Goal: Transaction & Acquisition: Download file/media

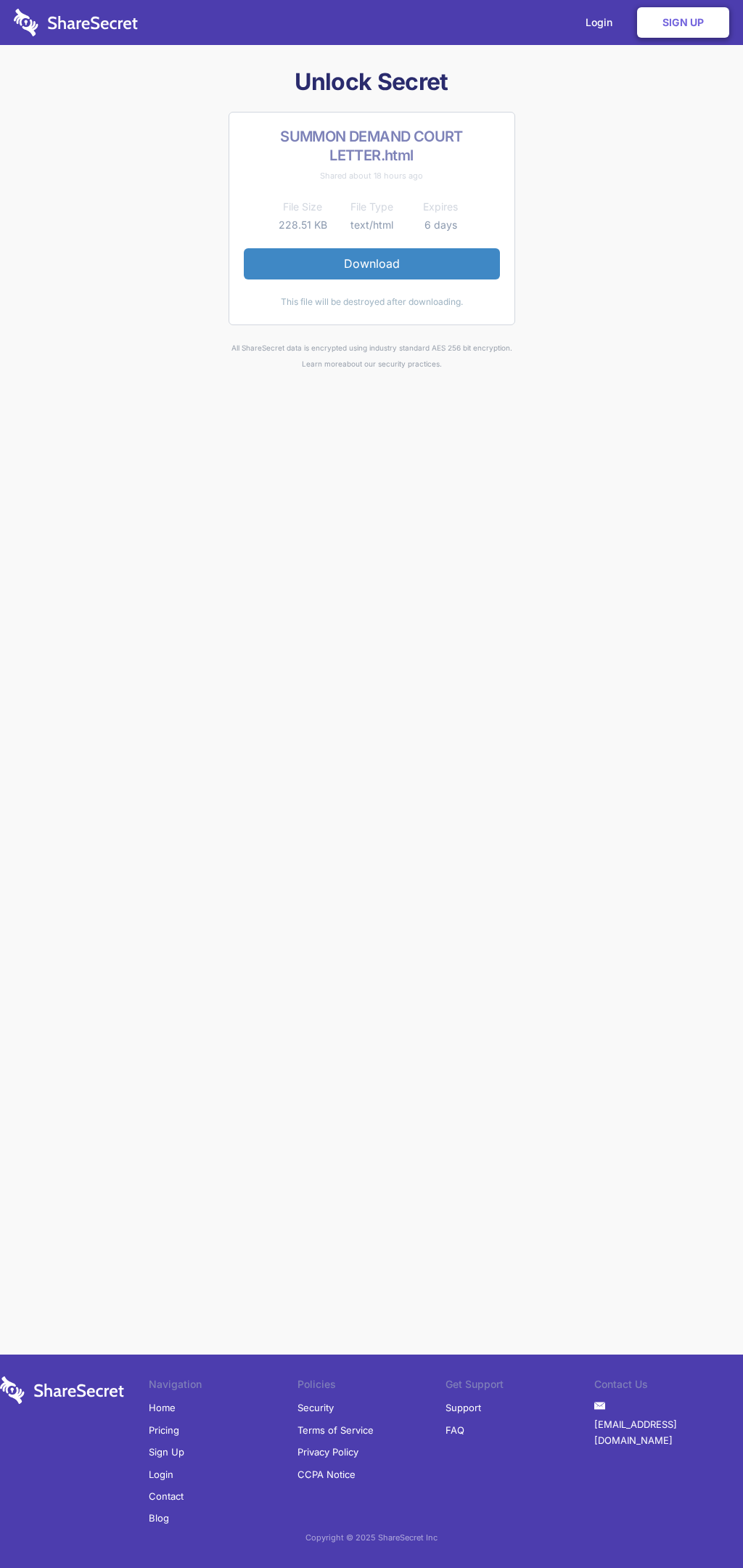
click at [372, 264] on link "Download" at bounding box center [372, 263] width 256 height 31
